Goal: Transaction & Acquisition: Purchase product/service

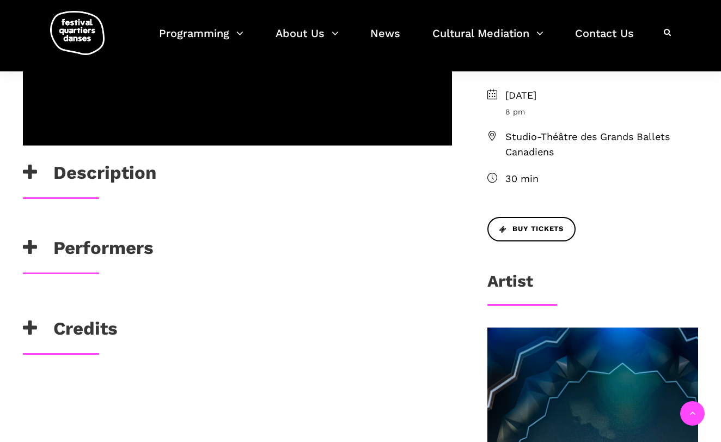
scroll to position [416, 0]
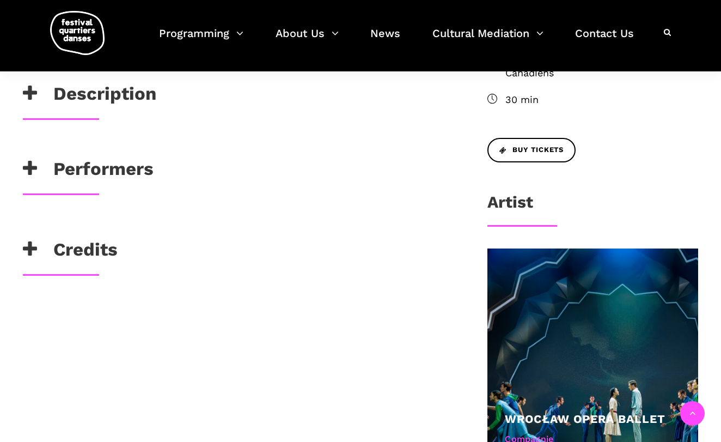
click at [86, 252] on h3 "Credits" at bounding box center [70, 252] width 95 height 27
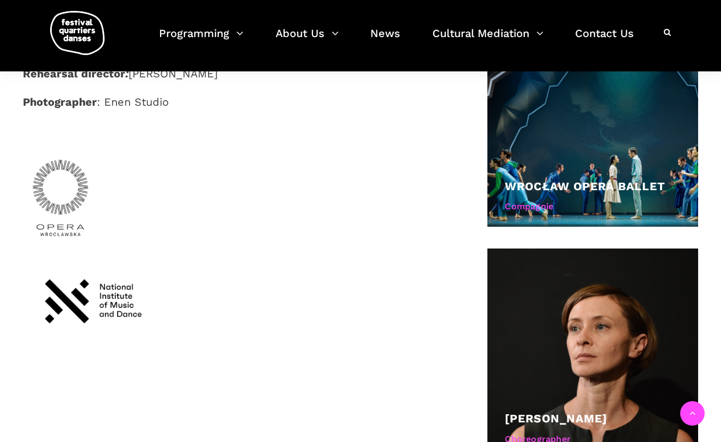
scroll to position [420, 0]
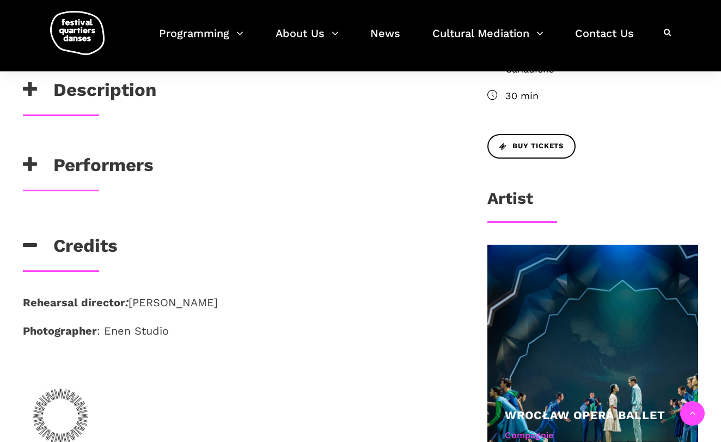
click at [516, 194] on h3 "Artist" at bounding box center [510, 201] width 46 height 27
click at [32, 158] on icon at bounding box center [30, 165] width 14 height 18
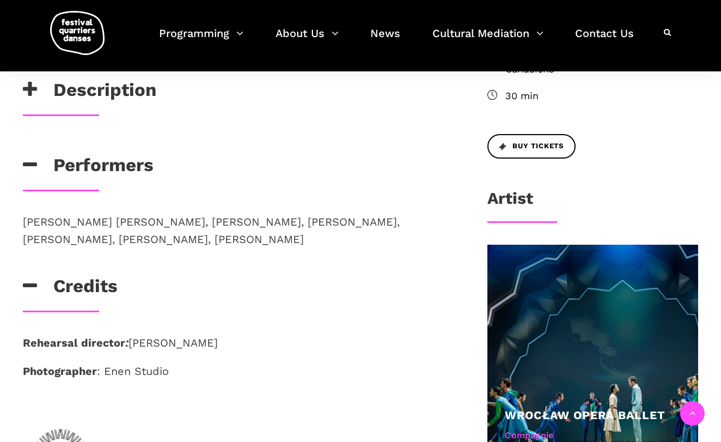
click at [29, 87] on icon at bounding box center [30, 90] width 14 height 18
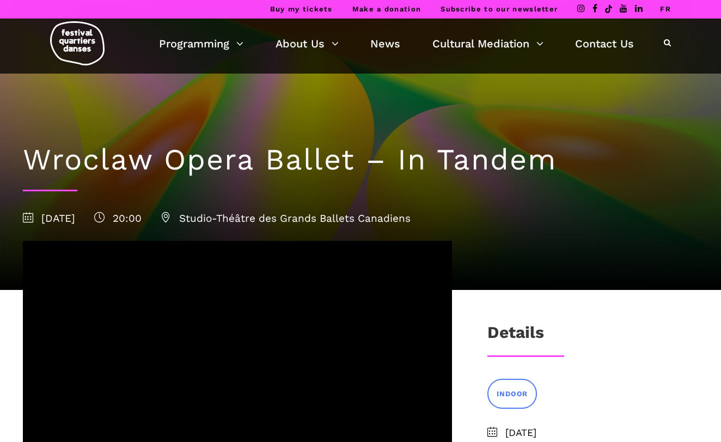
scroll to position [0, 0]
click at [667, 7] on link "FR" at bounding box center [665, 9] width 11 height 8
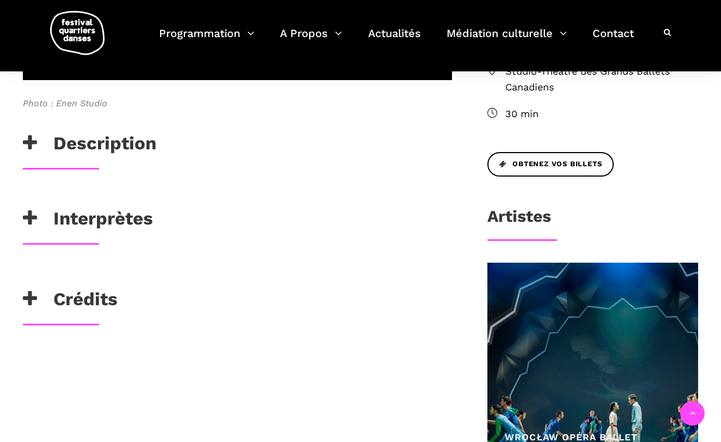
scroll to position [476, 0]
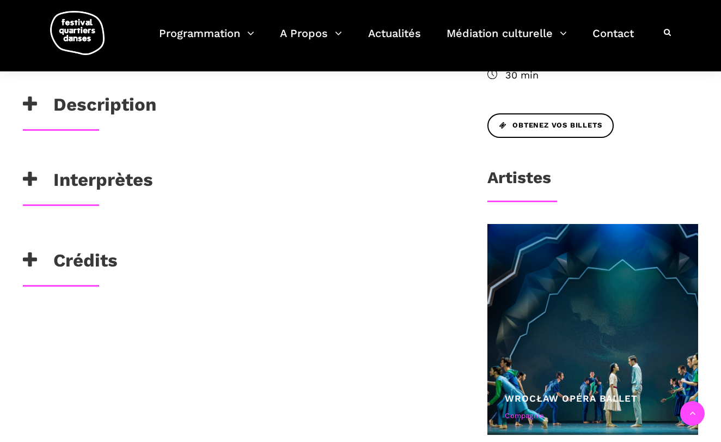
click at [96, 265] on h3 "Crédits" at bounding box center [70, 262] width 95 height 27
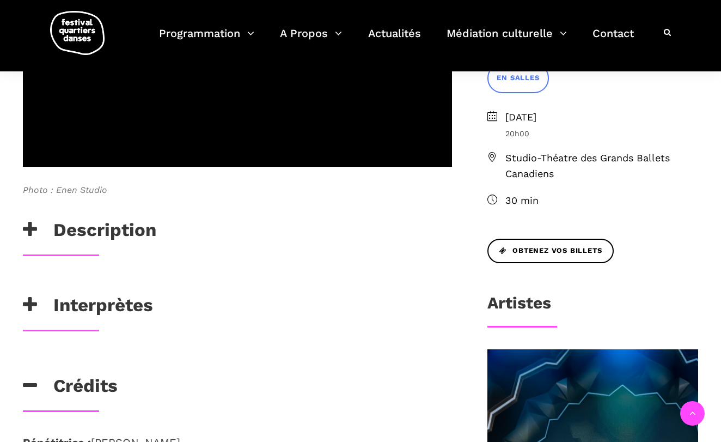
scroll to position [342, 0]
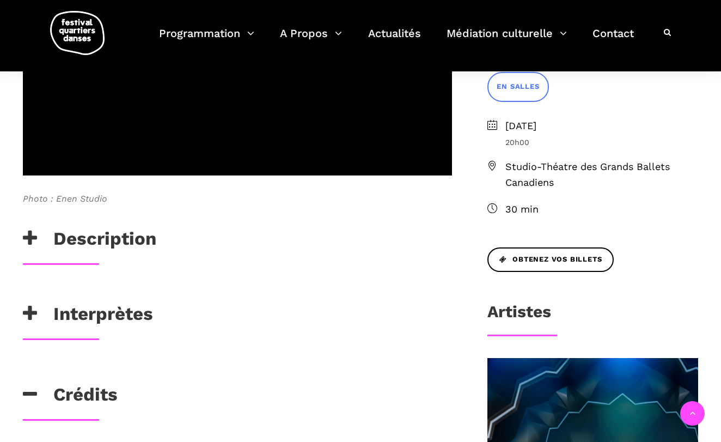
click at [125, 239] on h3 "Description" at bounding box center [89, 241] width 133 height 27
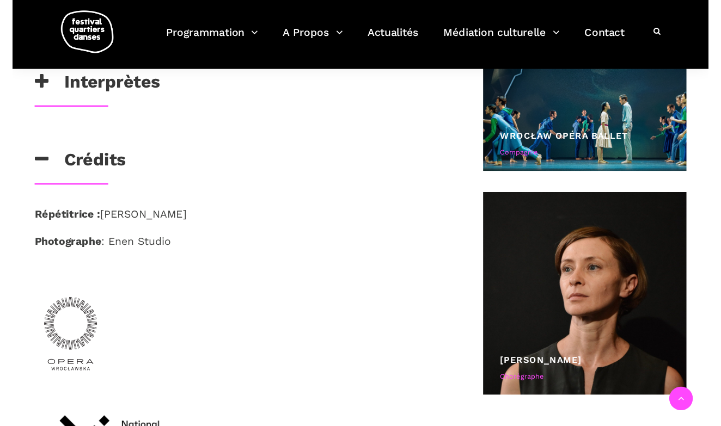
scroll to position [761, 0]
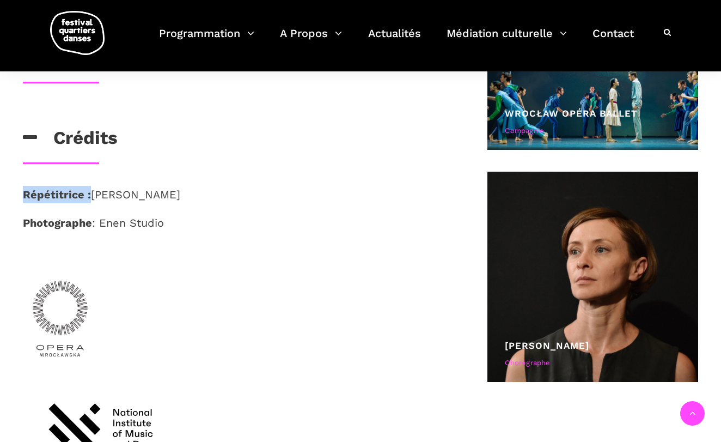
drag, startPoint x: 90, startPoint y: 192, endPoint x: 21, endPoint y: 189, distance: 69.2
click at [21, 189] on div "Répétitrice : Małgorzata Dzierżon Photographe : Enen Studio" at bounding box center [237, 347] width 451 height 322
copy strong "Répétitrice :"
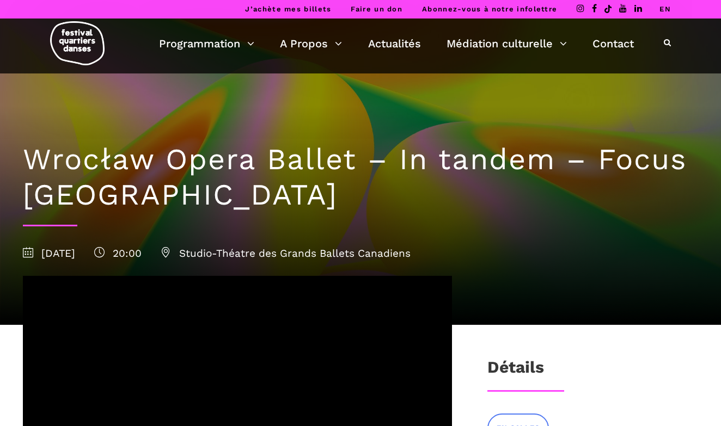
scroll to position [0, 0]
click at [31, 253] on icon at bounding box center [28, 252] width 10 height 10
click at [31, 252] on icon at bounding box center [28, 252] width 10 height 10
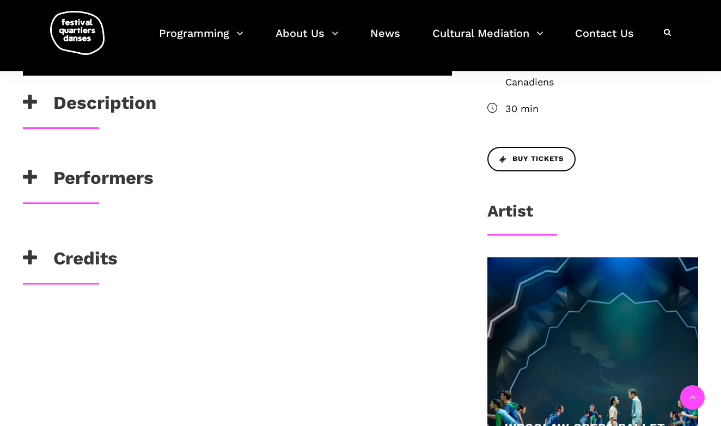
scroll to position [407, 0]
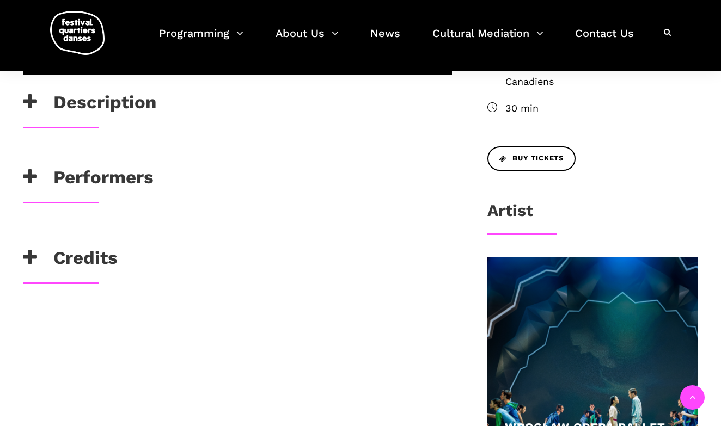
click at [150, 105] on h3 "Description" at bounding box center [89, 104] width 133 height 27
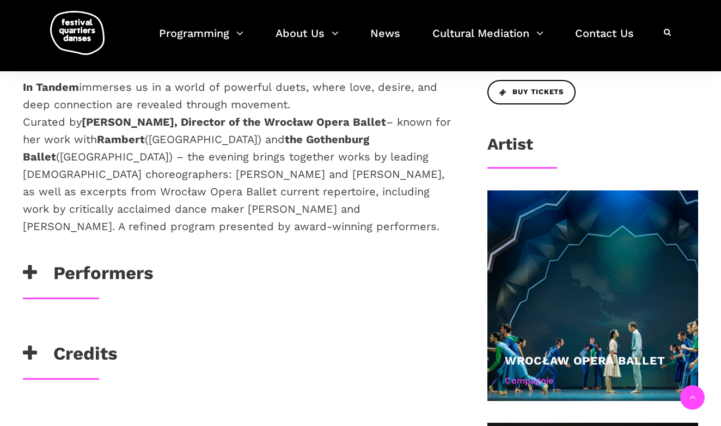
scroll to position [535, 0]
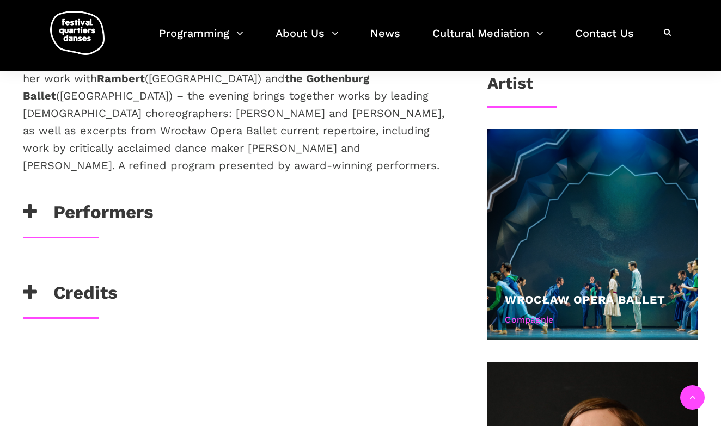
click at [119, 204] on h3 "Performers" at bounding box center [88, 215] width 131 height 27
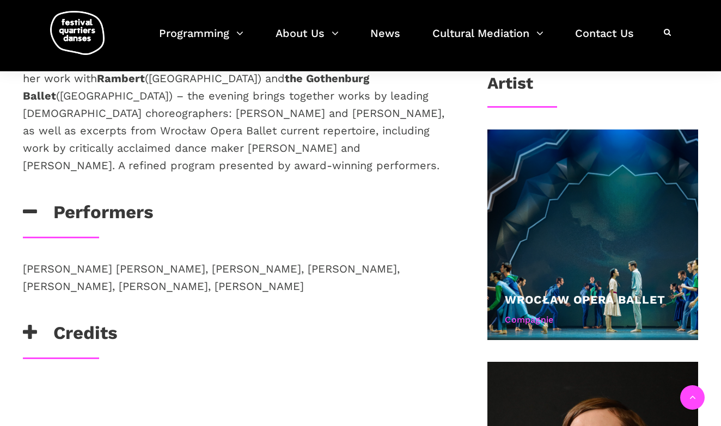
click at [100, 322] on h3 "Credits" at bounding box center [70, 335] width 95 height 27
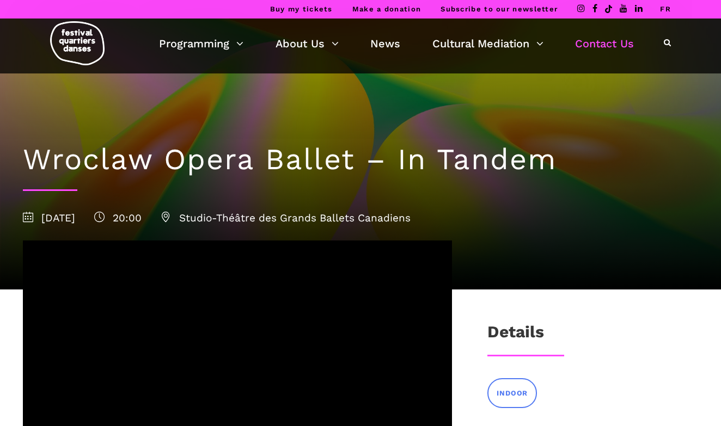
scroll to position [0, 0]
click at [668, 11] on link "FR" at bounding box center [665, 9] width 11 height 8
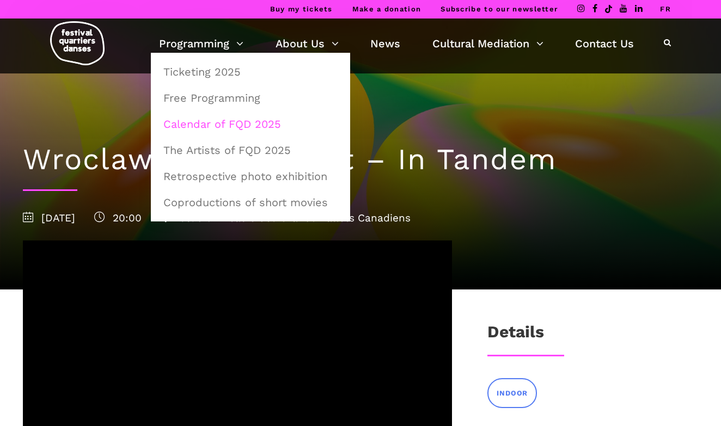
click at [219, 127] on link "Calendar of FQD 2025" at bounding box center [250, 124] width 187 height 25
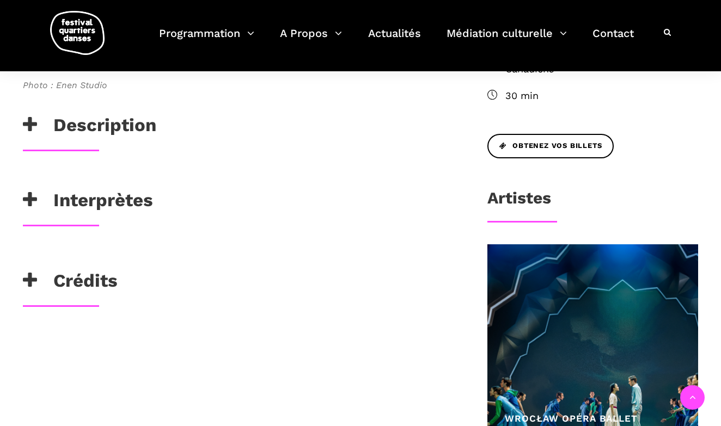
scroll to position [514, 0]
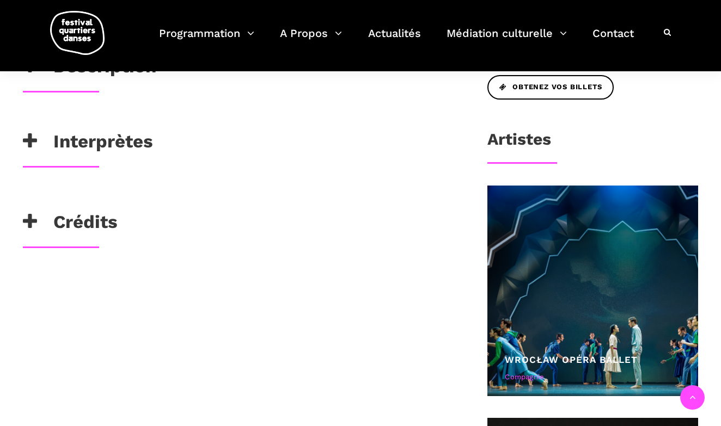
click at [123, 142] on h3 "Interprètes" at bounding box center [88, 144] width 130 height 27
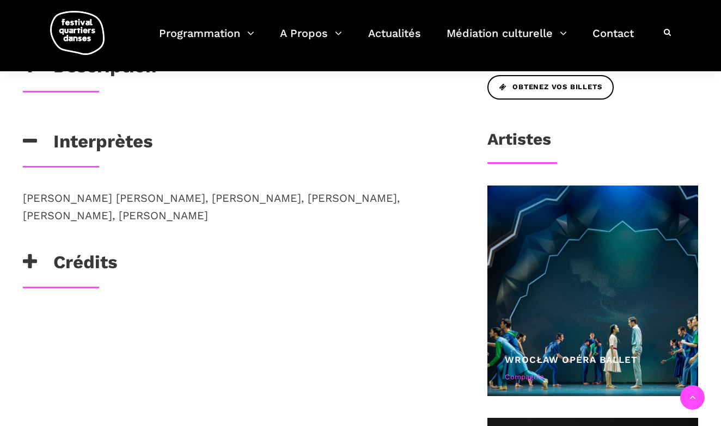
click at [106, 261] on h3 "Crédits" at bounding box center [70, 265] width 95 height 27
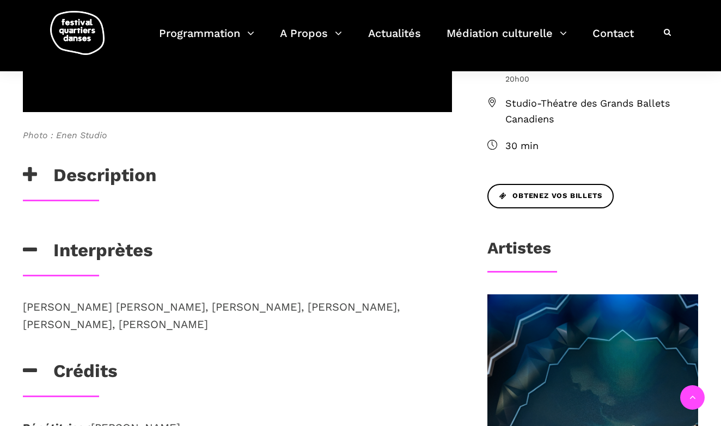
scroll to position [377, 0]
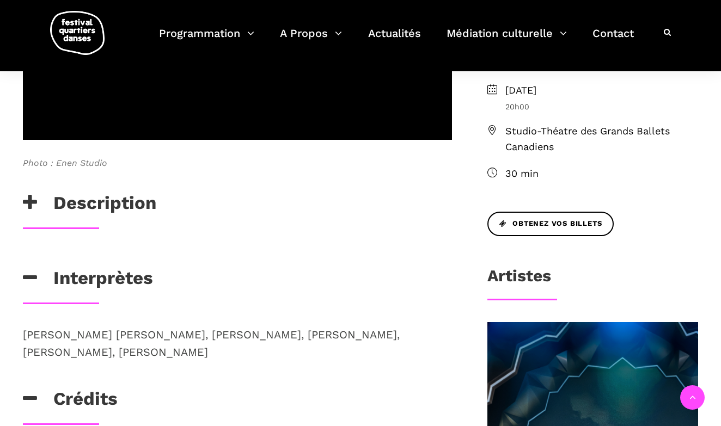
click at [84, 199] on h3 "Description" at bounding box center [89, 205] width 133 height 27
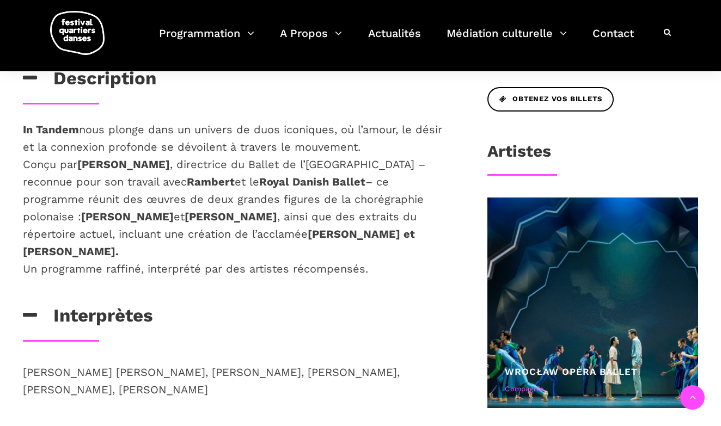
scroll to position [409, 0]
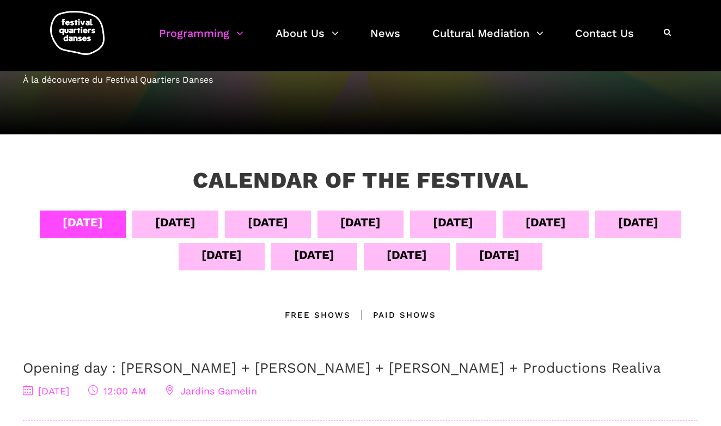
scroll to position [39, 0]
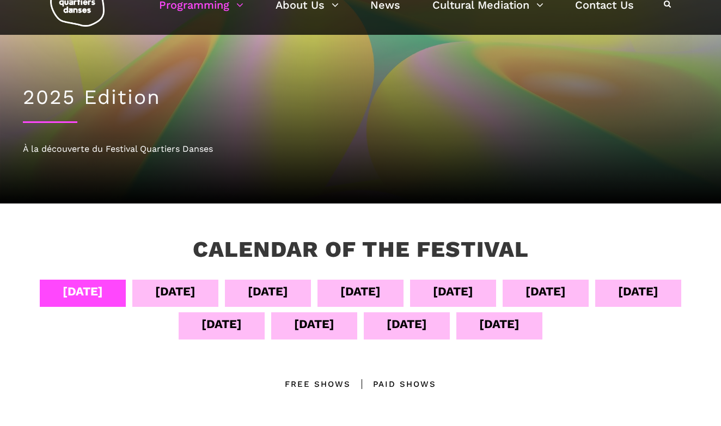
click at [334, 329] on div "[DATE]" at bounding box center [314, 324] width 40 height 19
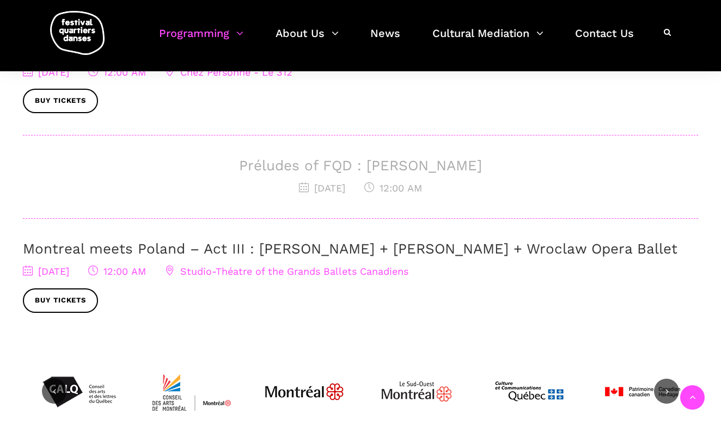
scroll to position [682, 0]
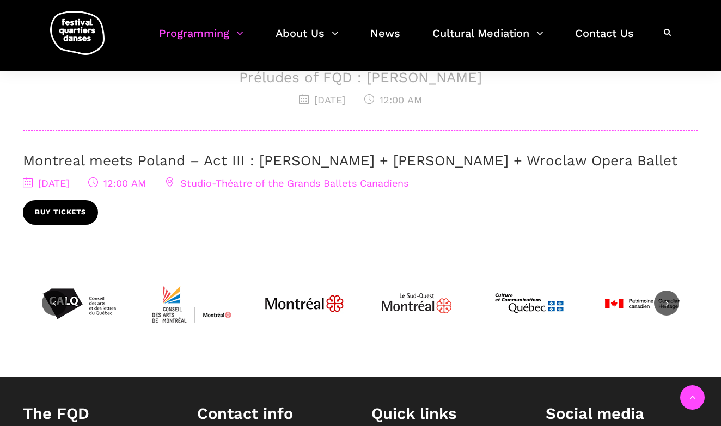
click at [75, 225] on link "Buy tickets" at bounding box center [60, 212] width 75 height 25
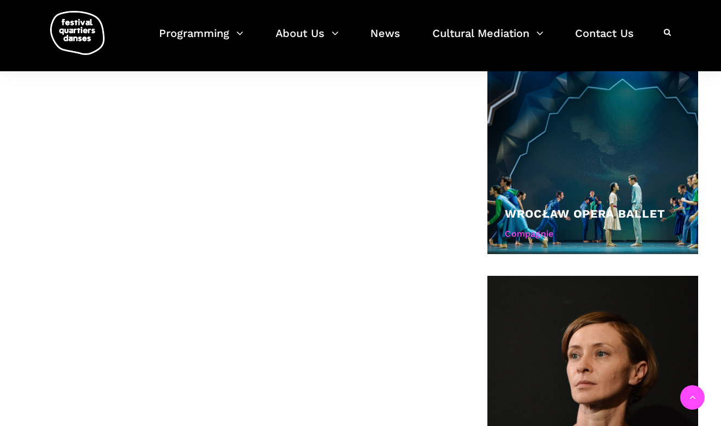
scroll to position [399, 0]
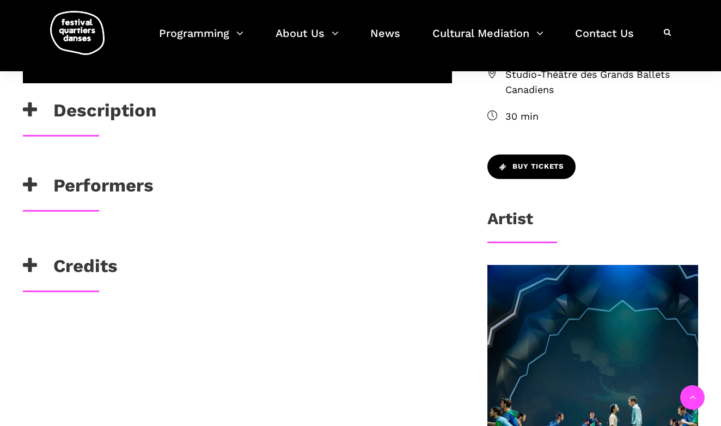
click at [530, 167] on span "Buy Tickets" at bounding box center [531, 166] width 64 height 11
click at [99, 268] on h3 "Credits" at bounding box center [70, 268] width 95 height 27
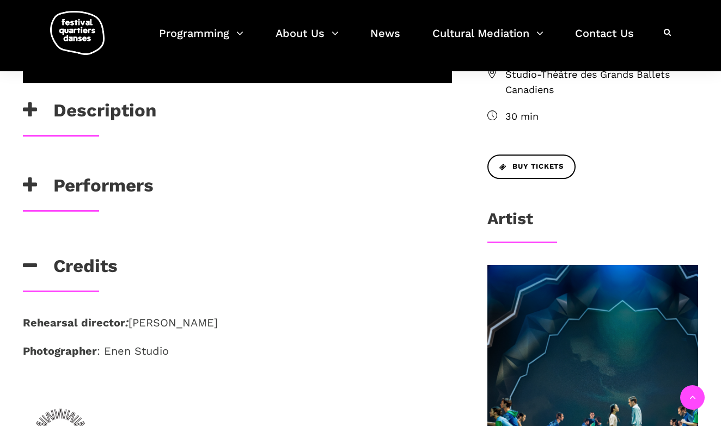
click at [99, 192] on h3 "Performers" at bounding box center [88, 188] width 131 height 27
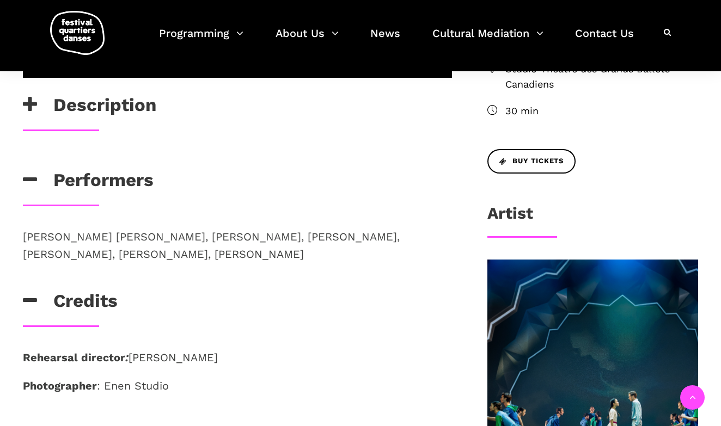
scroll to position [383, 0]
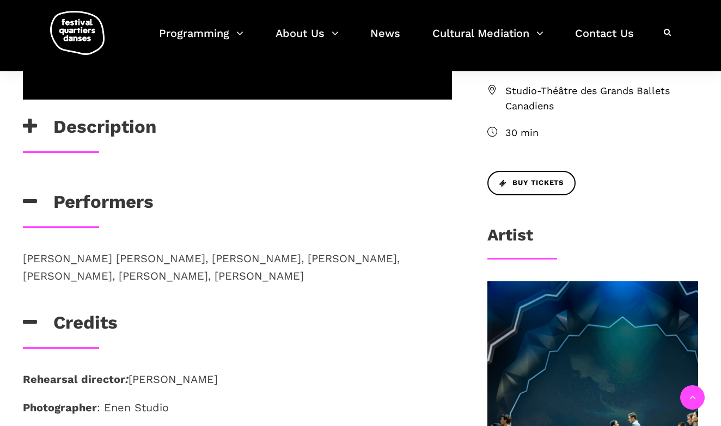
click at [100, 124] on h3 "Description" at bounding box center [89, 129] width 133 height 27
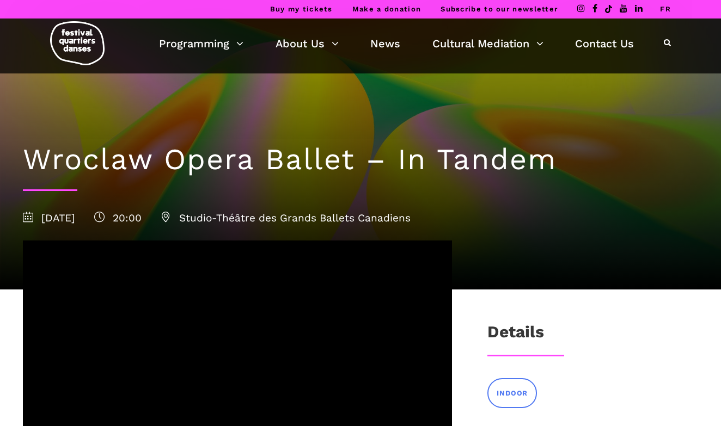
scroll to position [0, 0]
click at [665, 7] on link "FR" at bounding box center [665, 9] width 11 height 8
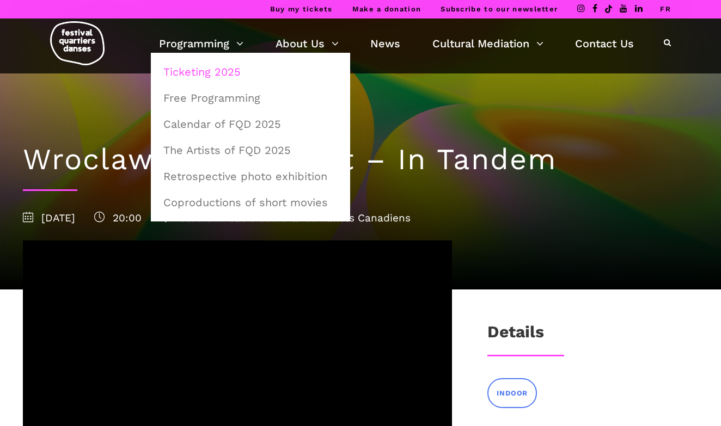
click at [228, 74] on link "Ticketing 2025" at bounding box center [250, 71] width 187 height 25
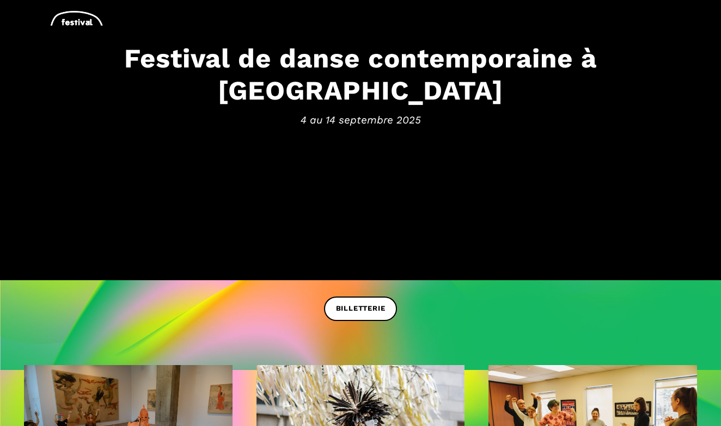
scroll to position [169, 0]
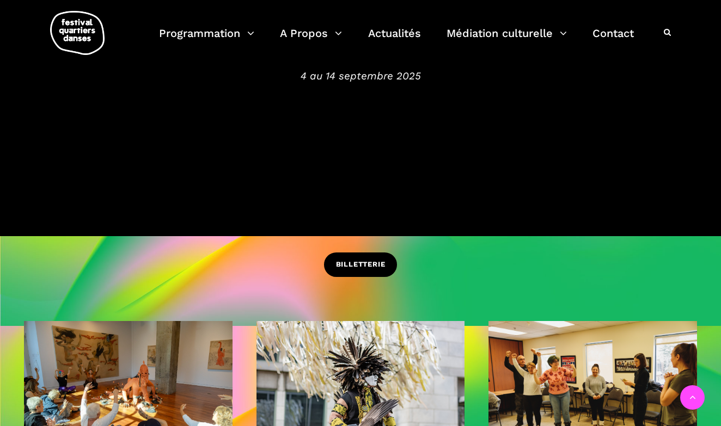
click at [378, 267] on span "BILLETTERIE" at bounding box center [361, 264] width 50 height 11
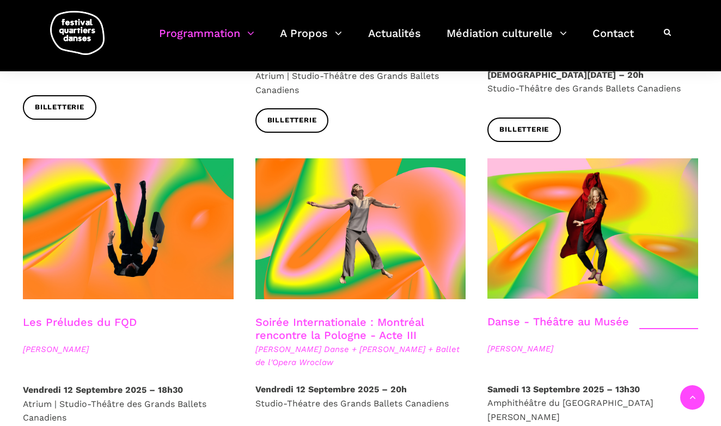
scroll to position [1182, 0]
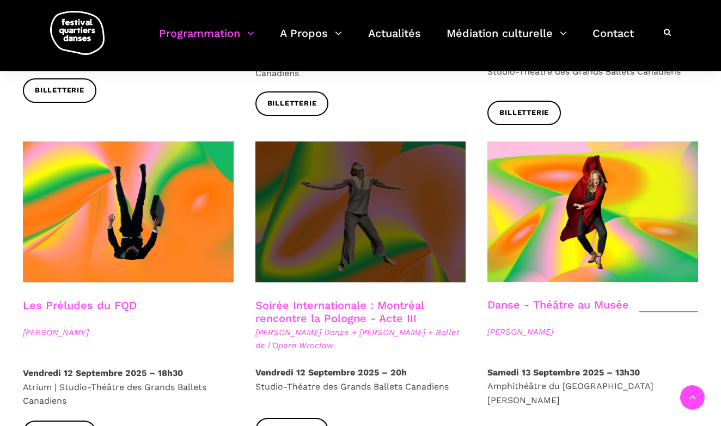
click at [325, 199] on span at bounding box center [360, 212] width 211 height 141
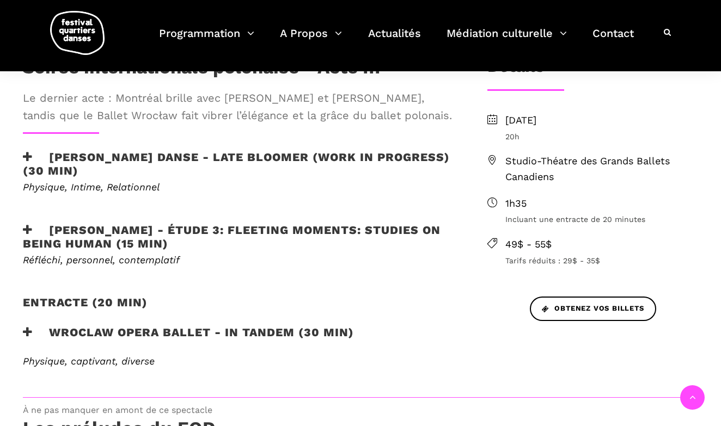
scroll to position [341, 0]
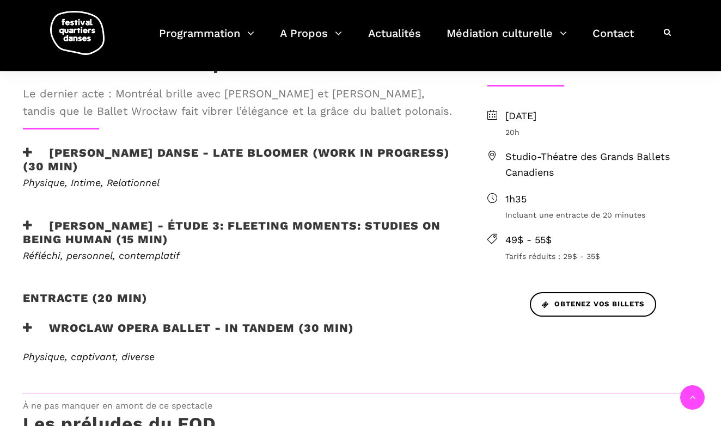
click at [28, 328] on icon at bounding box center [28, 327] width 10 height 11
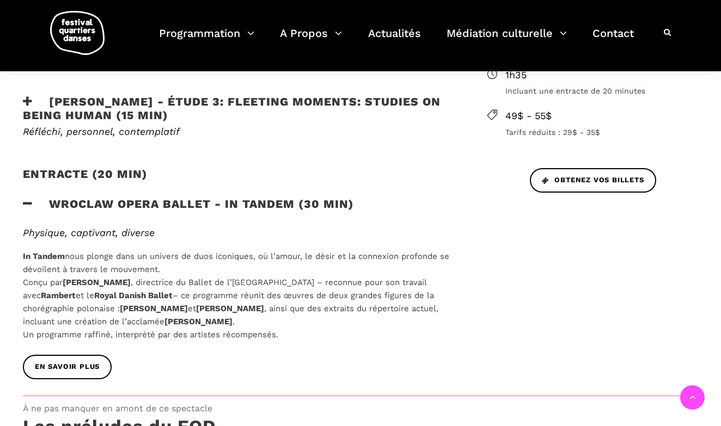
scroll to position [512, 0]
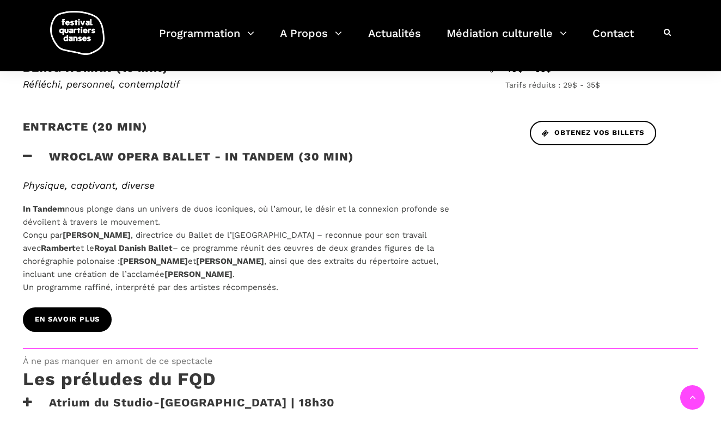
click at [84, 320] on span "EN SAVOIR PLUS" at bounding box center [67, 319] width 65 height 11
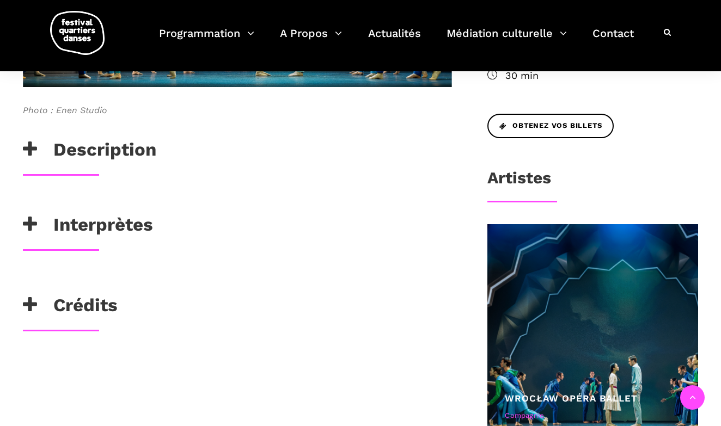
scroll to position [442, 0]
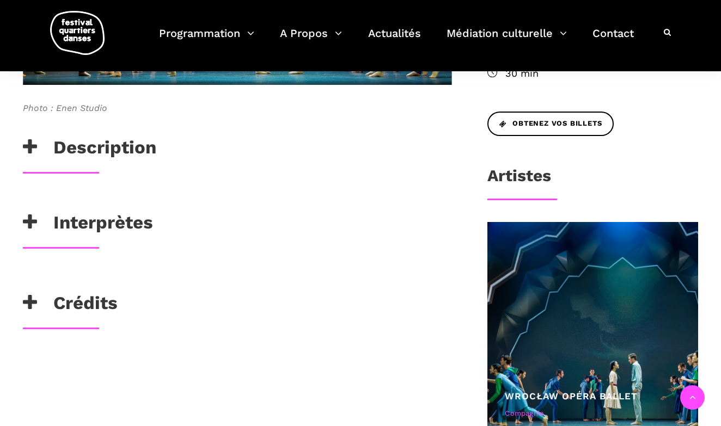
click at [99, 224] on h3 "Interprètes" at bounding box center [88, 225] width 130 height 27
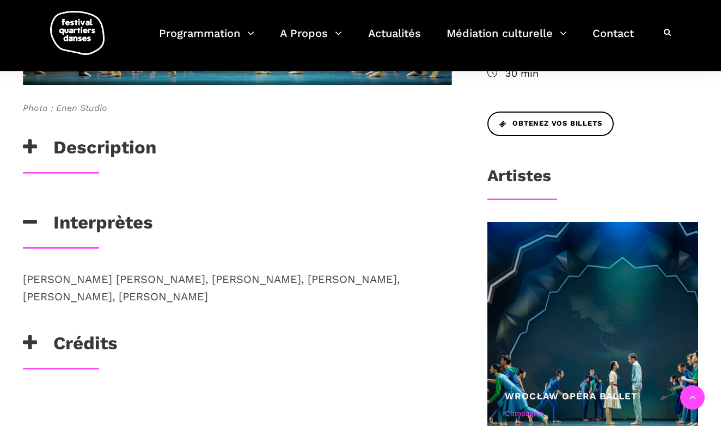
click at [78, 343] on h3 "Crédits" at bounding box center [70, 346] width 95 height 27
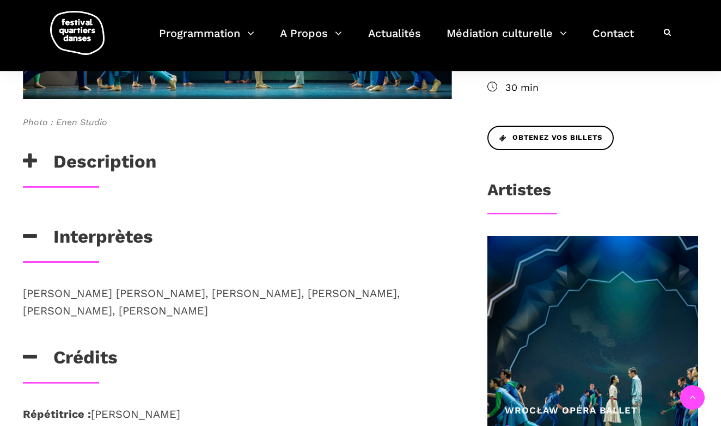
scroll to position [485, 0]
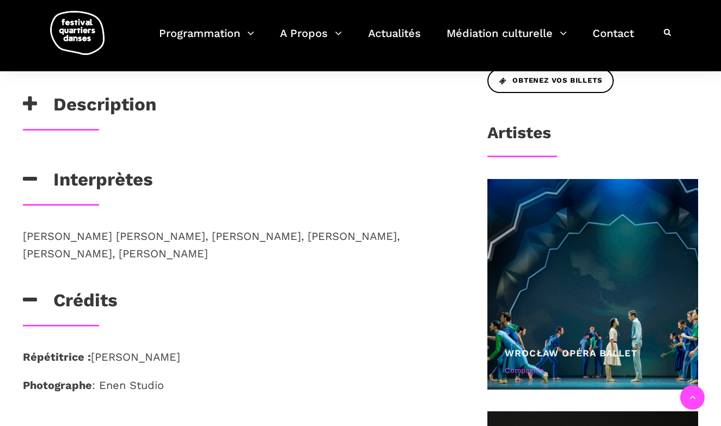
click at [25, 99] on icon at bounding box center [30, 104] width 14 height 18
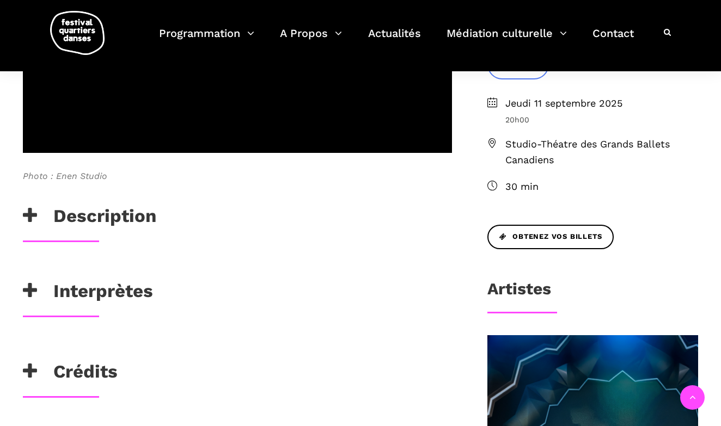
scroll to position [399, 0]
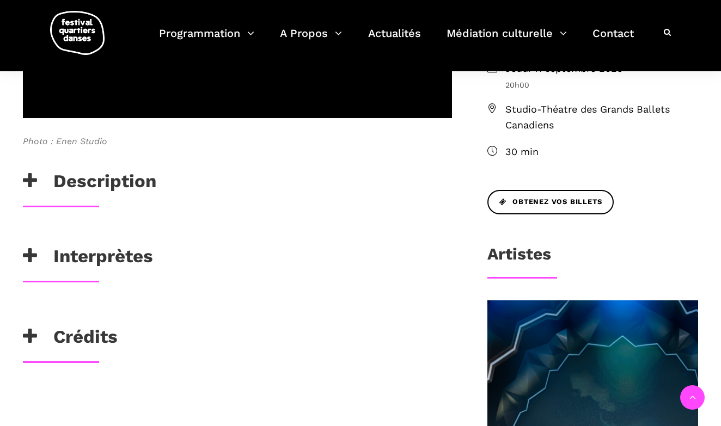
click at [136, 183] on h3 "Description" at bounding box center [89, 183] width 133 height 27
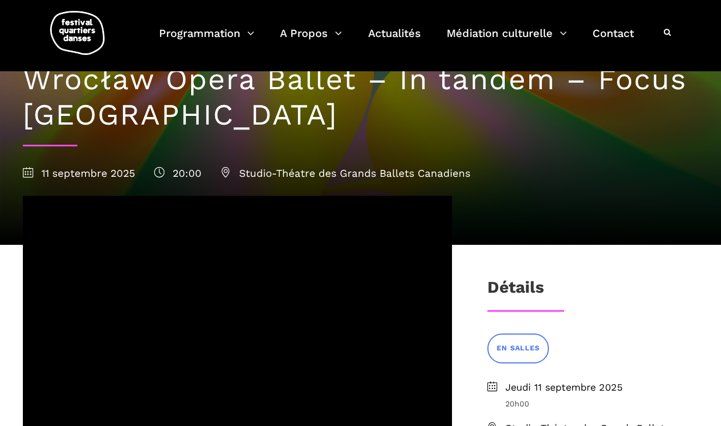
scroll to position [58, 0]
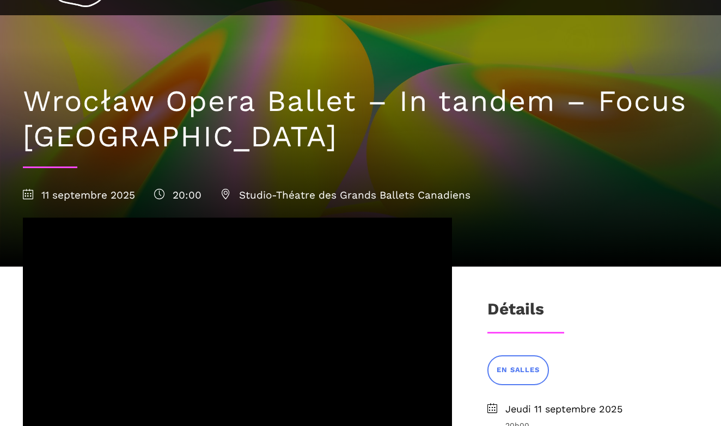
click at [31, 193] on icon at bounding box center [28, 194] width 10 height 10
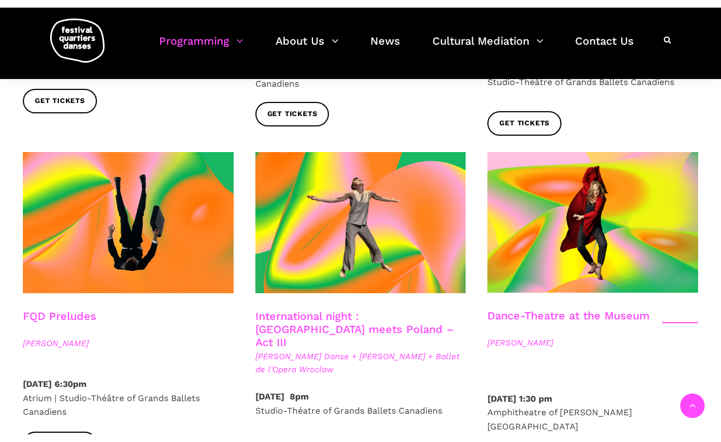
scroll to position [1189, 0]
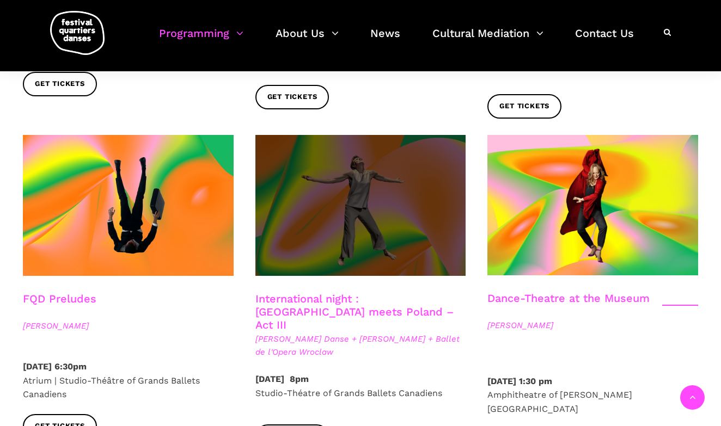
click at [347, 211] on span at bounding box center [360, 205] width 211 height 141
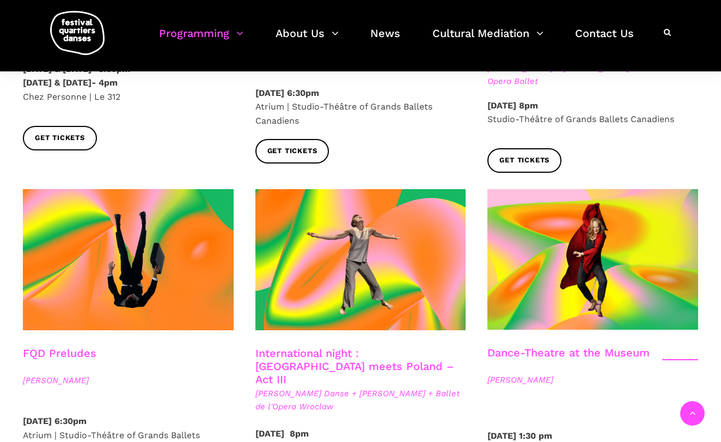
scroll to position [1134, 0]
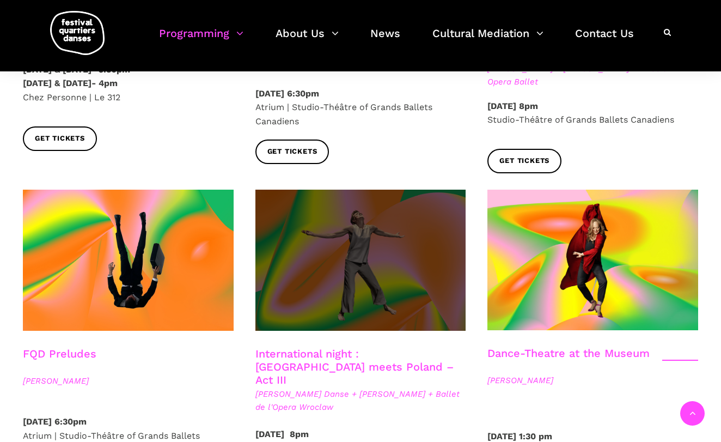
click at [380, 190] on span at bounding box center [360, 260] width 211 height 141
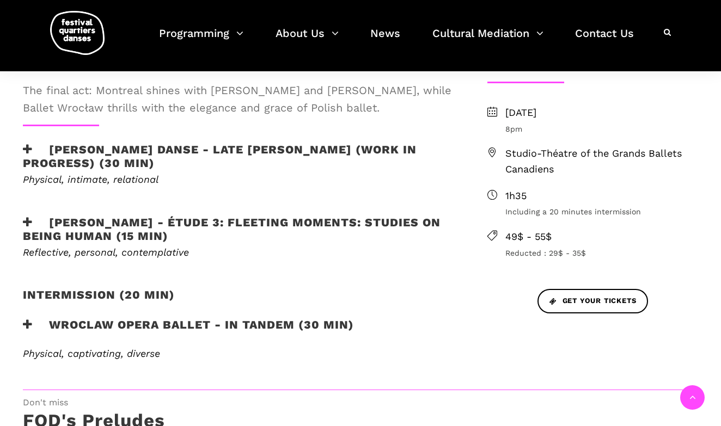
click at [239, 324] on h3 "Wroclaw Opera Ballet - In Tandem (30 min)" at bounding box center [188, 331] width 331 height 27
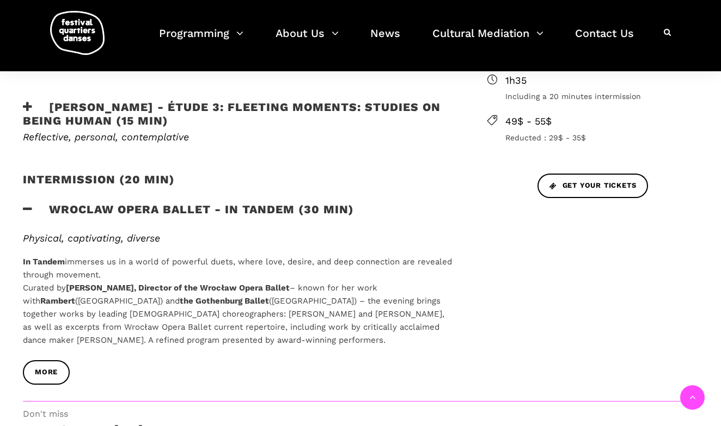
scroll to position [550, 0]
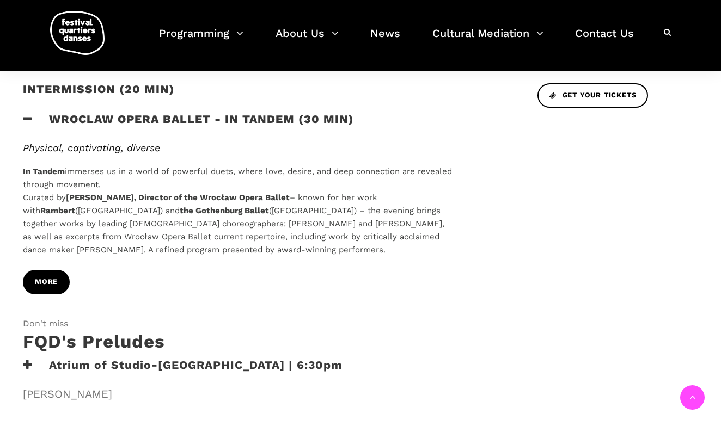
click at [49, 286] on link "more" at bounding box center [46, 282] width 47 height 25
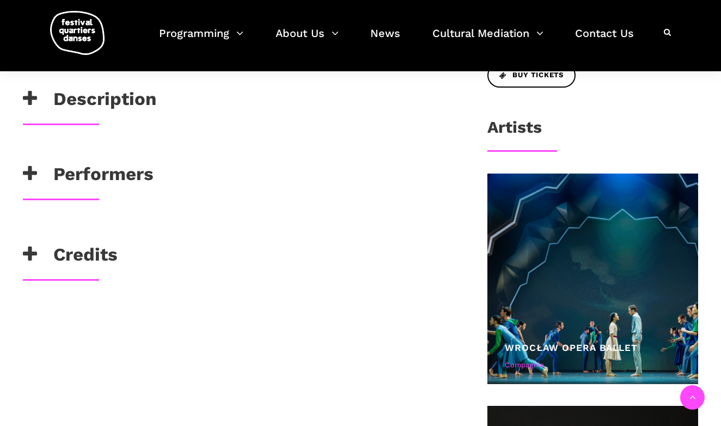
scroll to position [428, 0]
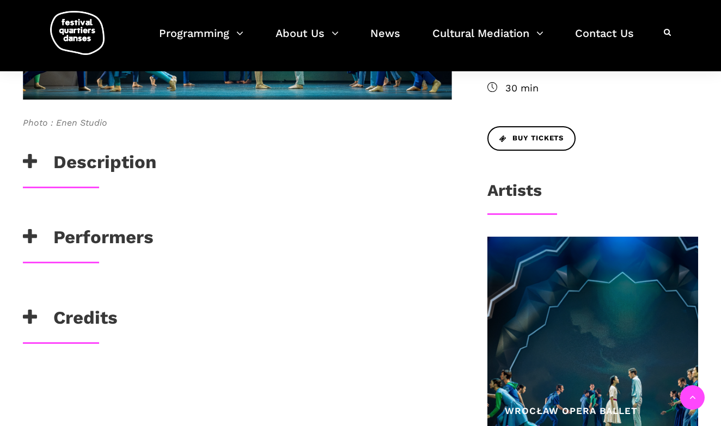
click at [66, 160] on h3 "Description" at bounding box center [89, 164] width 133 height 27
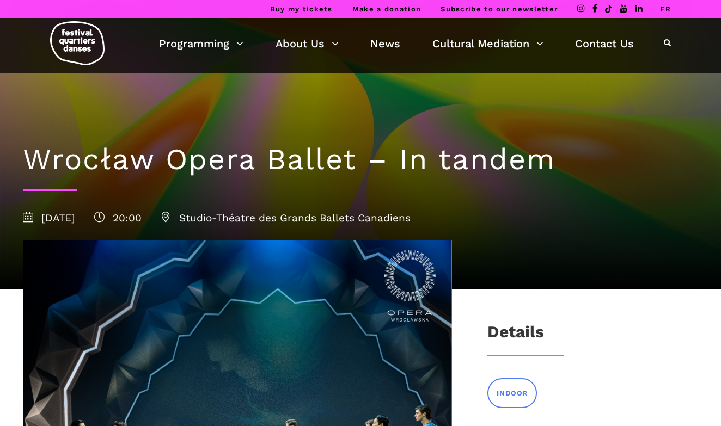
scroll to position [0, 0]
click at [662, 9] on link "FR" at bounding box center [665, 9] width 11 height 8
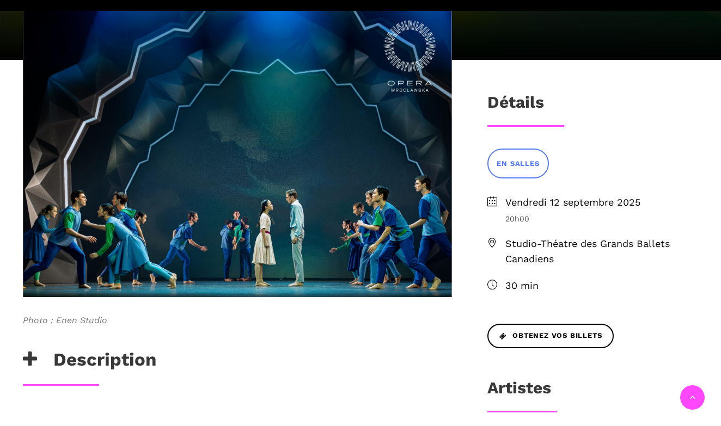
scroll to position [364, 0]
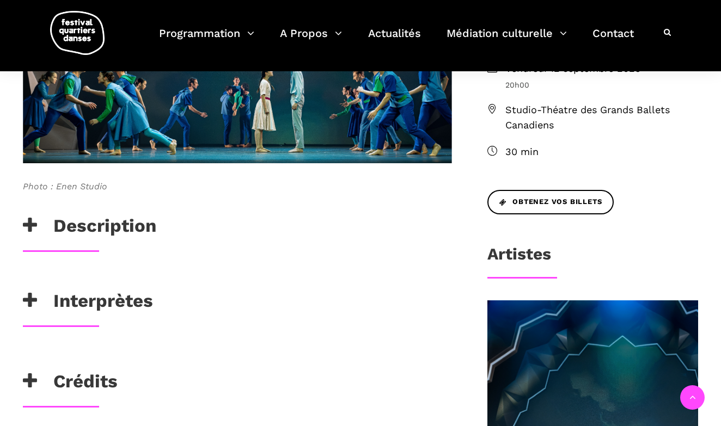
click at [140, 227] on h3 "Description" at bounding box center [89, 228] width 133 height 27
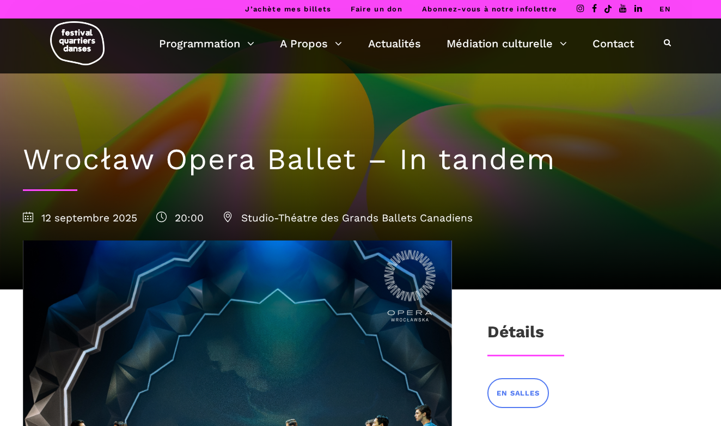
scroll to position [0, 0]
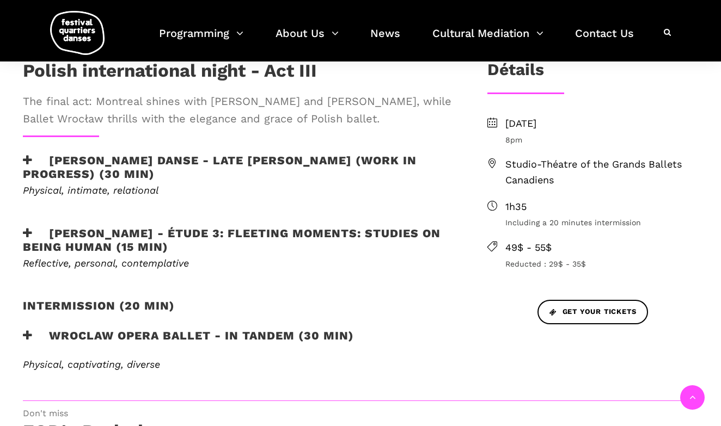
scroll to position [386, 0]
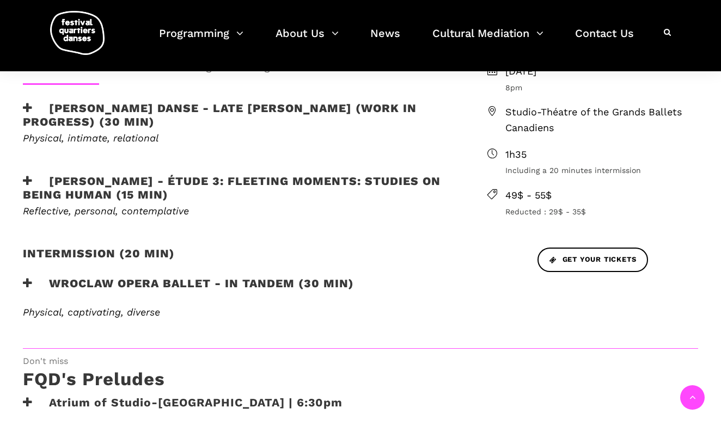
click at [31, 285] on icon at bounding box center [28, 283] width 10 height 11
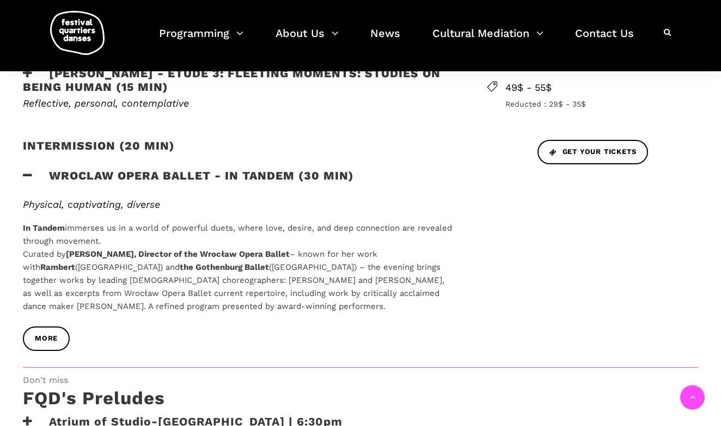
scroll to position [571, 0]
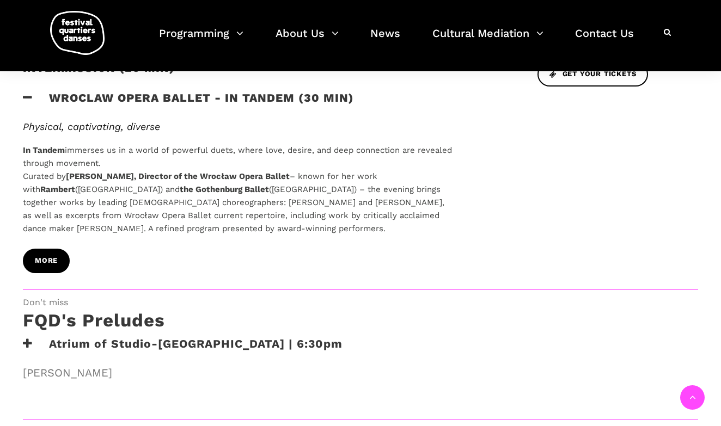
click at [58, 260] on link "more" at bounding box center [46, 261] width 47 height 25
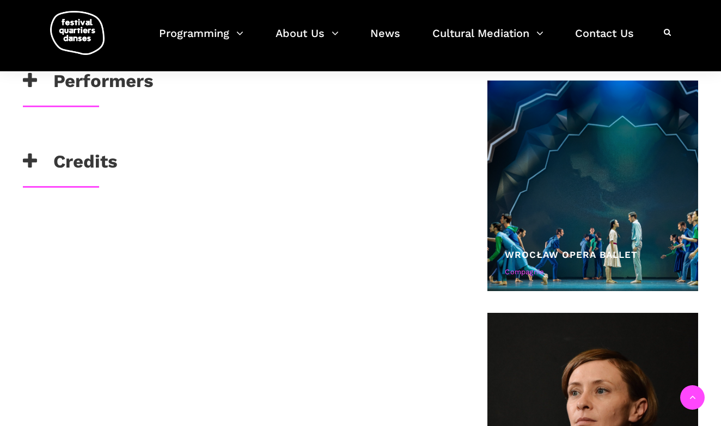
scroll to position [553, 0]
